Goal: Information Seeking & Learning: Learn about a topic

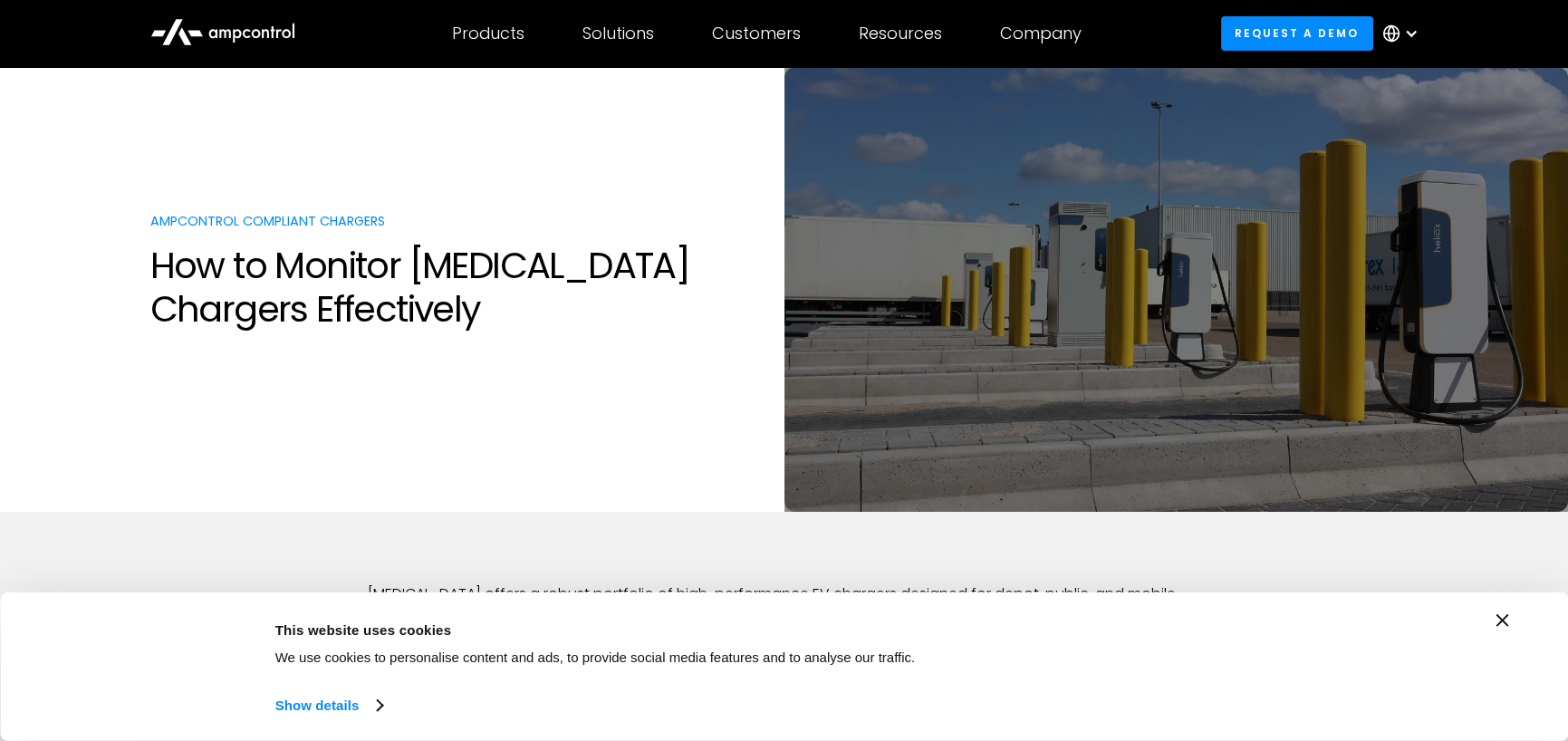
click at [1262, 446] on img at bounding box center [1177, 289] width 784 height 445
drag, startPoint x: 335, startPoint y: 384, endPoint x: 350, endPoint y: 380, distance: 15.5
click at [339, 383] on div "Ampcontrol compliant chargers ‍How to Monitor [MEDICAL_DATA] Chargers Effective…" at bounding box center [784, 308] width 1304 height 191
click at [372, 491] on section "Ampcontrol compliant chargers ‍How to Monitor [MEDICAL_DATA] Chargers Effective…" at bounding box center [784, 289] width 1568 height 445
click at [681, 416] on section "Ampcontrol compliant chargers ‍How to Monitor [MEDICAL_DATA] Chargers Effective…" at bounding box center [784, 289] width 1568 height 445
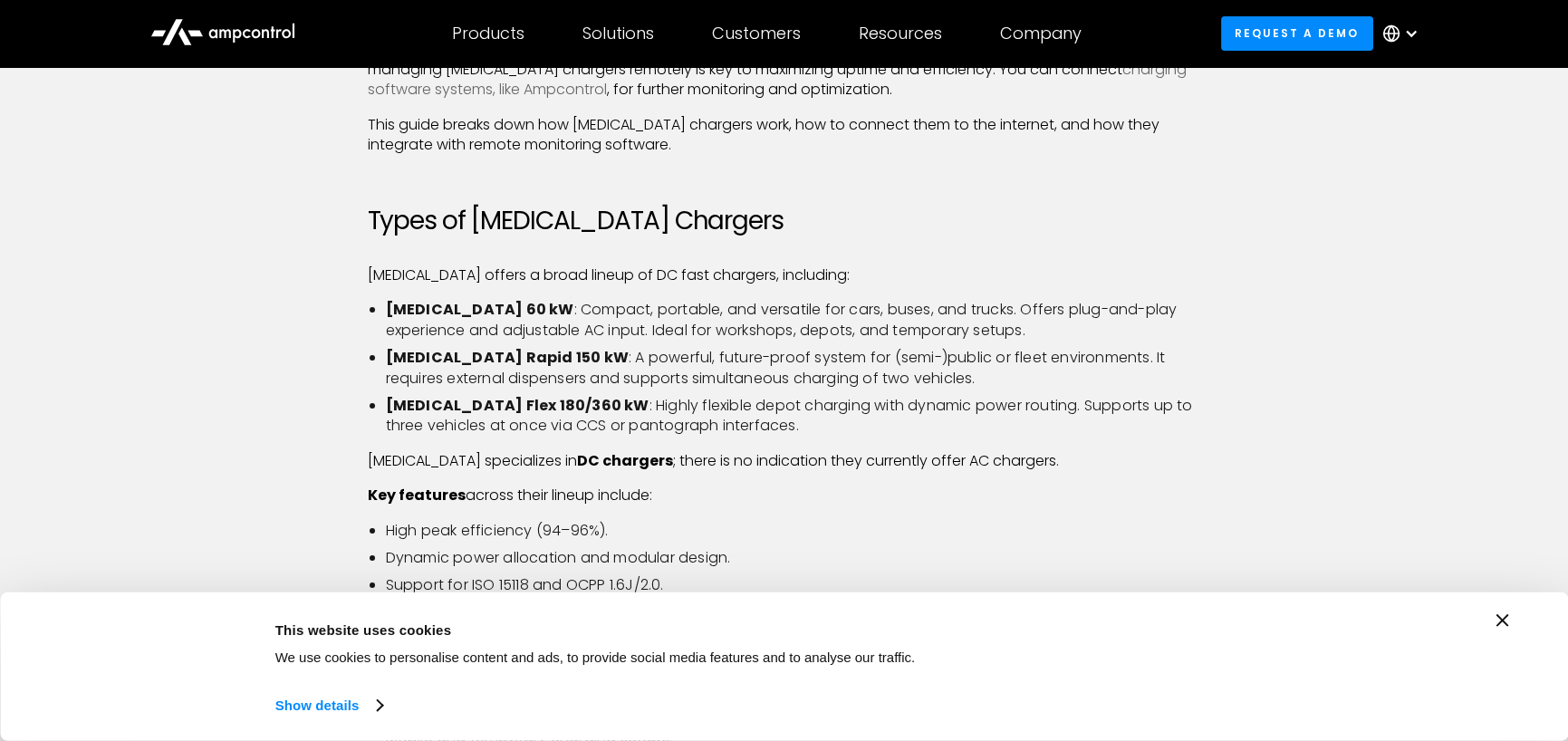
scroll to position [543, 0]
